Goal: Information Seeking & Learning: Check status

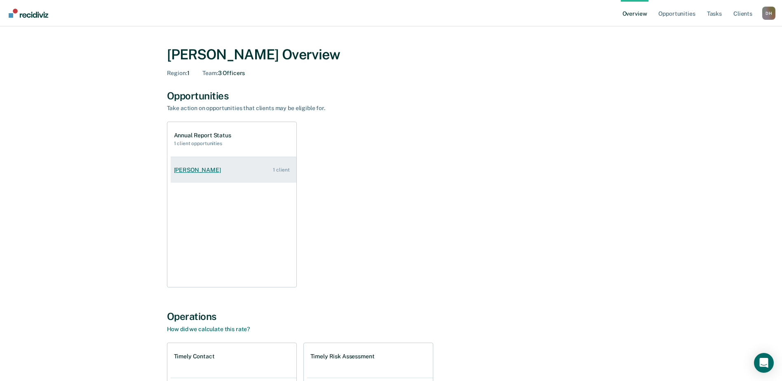
click at [200, 175] on link "[PERSON_NAME] 1 client" at bounding box center [234, 170] width 126 height 24
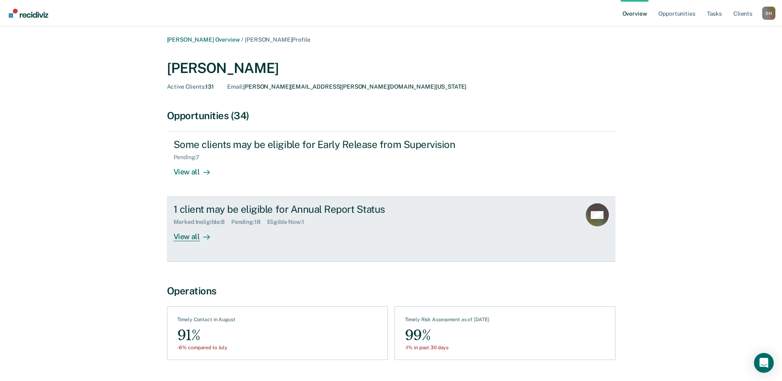
click at [185, 236] on div "View all" at bounding box center [197, 234] width 46 height 16
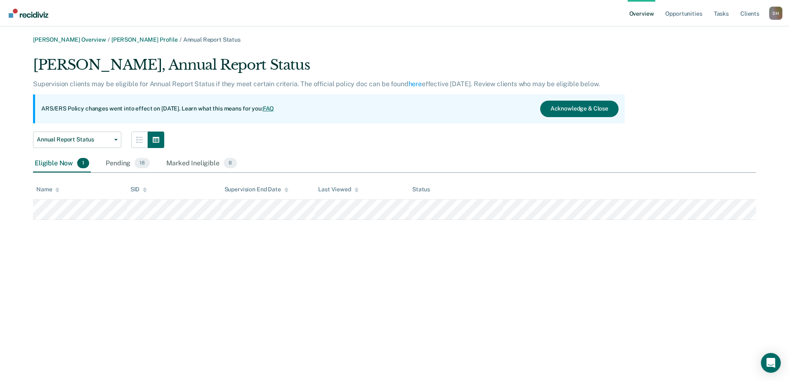
click at [52, 164] on div "Eligible Now 1" at bounding box center [62, 164] width 58 height 18
click at [172, 158] on div "Marked Ineligible 8" at bounding box center [202, 164] width 74 height 18
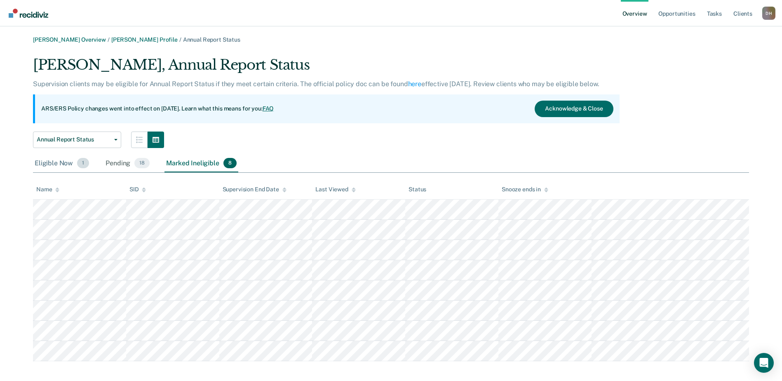
click at [54, 164] on div "Eligible Now 1" at bounding box center [62, 164] width 58 height 18
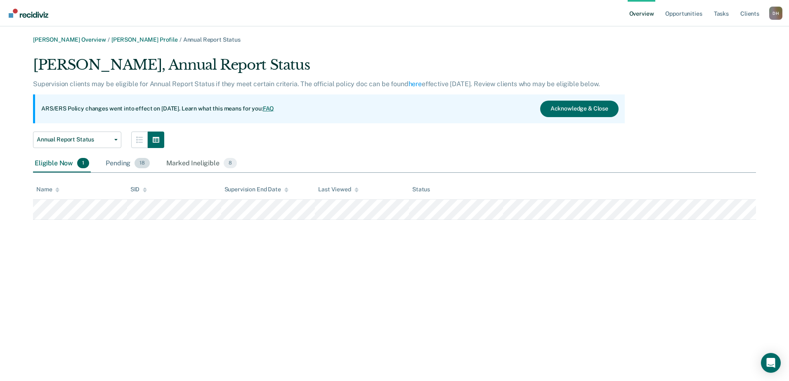
click at [121, 165] on div "Pending 18" at bounding box center [127, 164] width 47 height 18
